Goal: Task Accomplishment & Management: Use online tool/utility

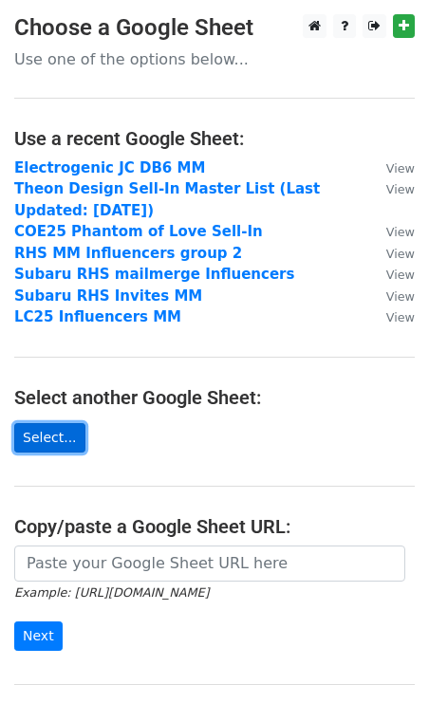
click at [59, 430] on link "Select..." at bounding box center [49, 437] width 71 height 29
click at [59, 439] on link "Select..." at bounding box center [49, 437] width 71 height 29
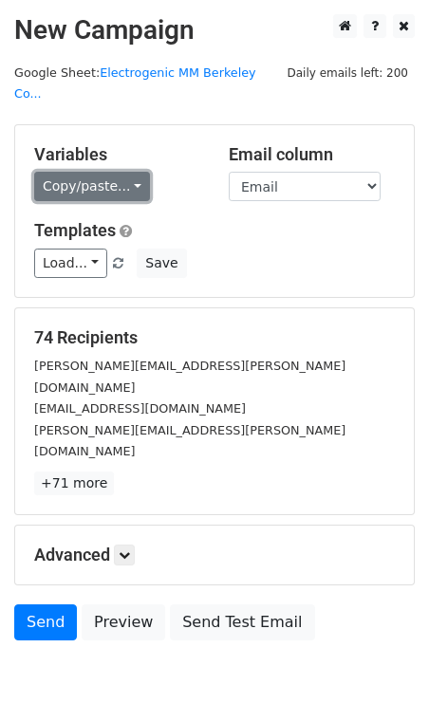
click at [65, 173] on link "Copy/paste..." at bounding box center [92, 186] width 116 height 29
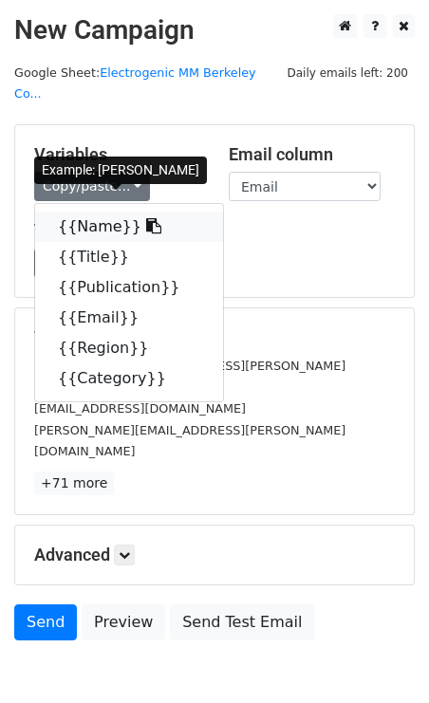
click at [75, 212] on link "{{Name}}" at bounding box center [129, 227] width 188 height 30
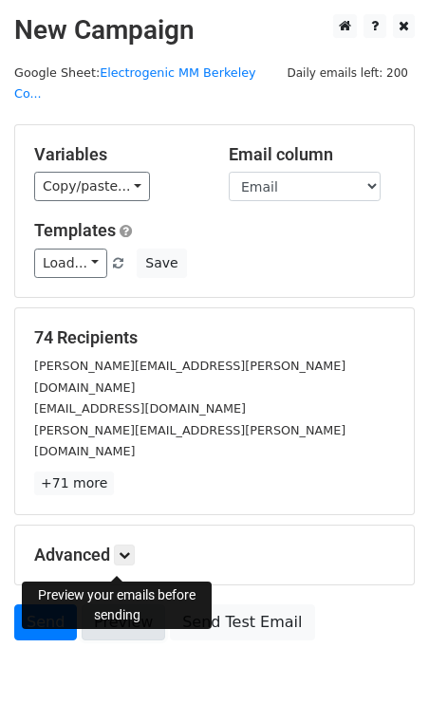
click at [121, 604] on link "Preview" at bounding box center [123, 622] width 83 height 36
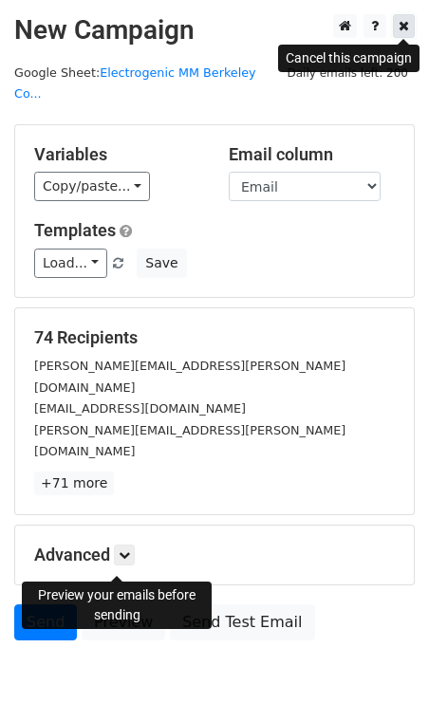
click at [403, 28] on icon at bounding box center [404, 25] width 10 height 13
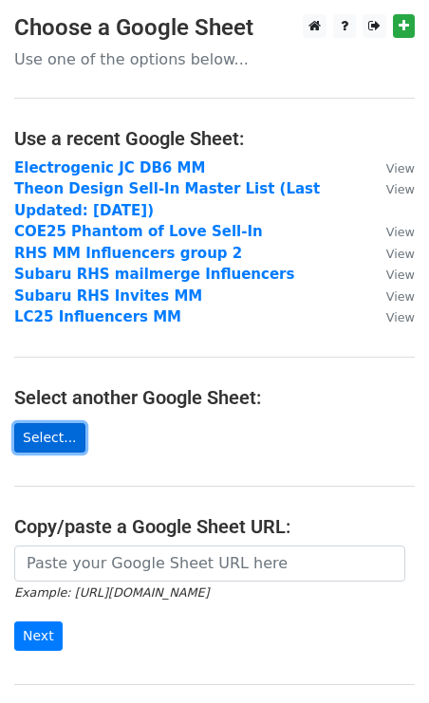
click at [46, 430] on link "Select..." at bounding box center [49, 437] width 71 height 29
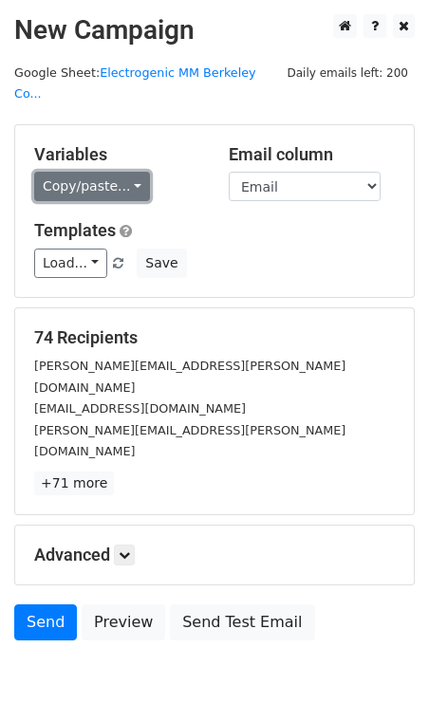
click at [86, 177] on link "Copy/paste..." at bounding box center [92, 186] width 116 height 29
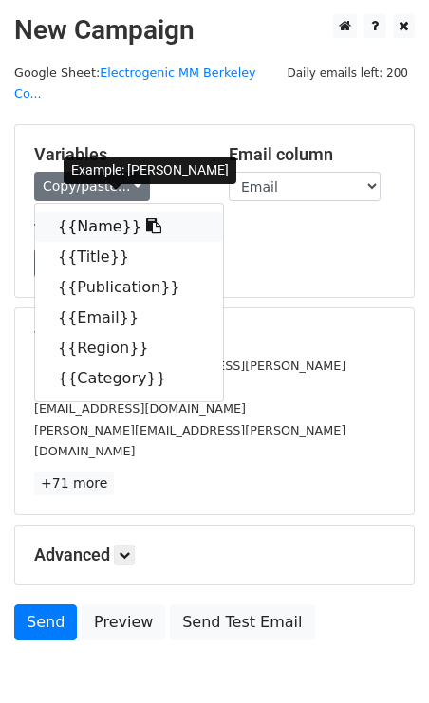
click at [92, 218] on link "{{Name}}" at bounding box center [129, 227] width 188 height 30
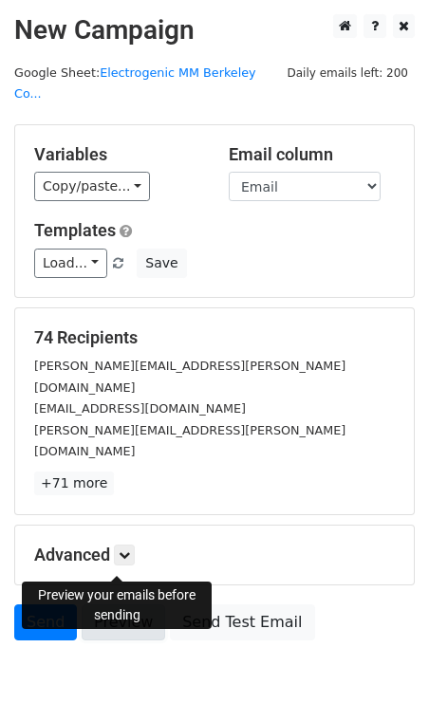
click at [129, 604] on link "Preview" at bounding box center [123, 622] width 83 height 36
click at [126, 604] on link "Preview" at bounding box center [123, 622] width 83 height 36
